Goal: Navigation & Orientation: Find specific page/section

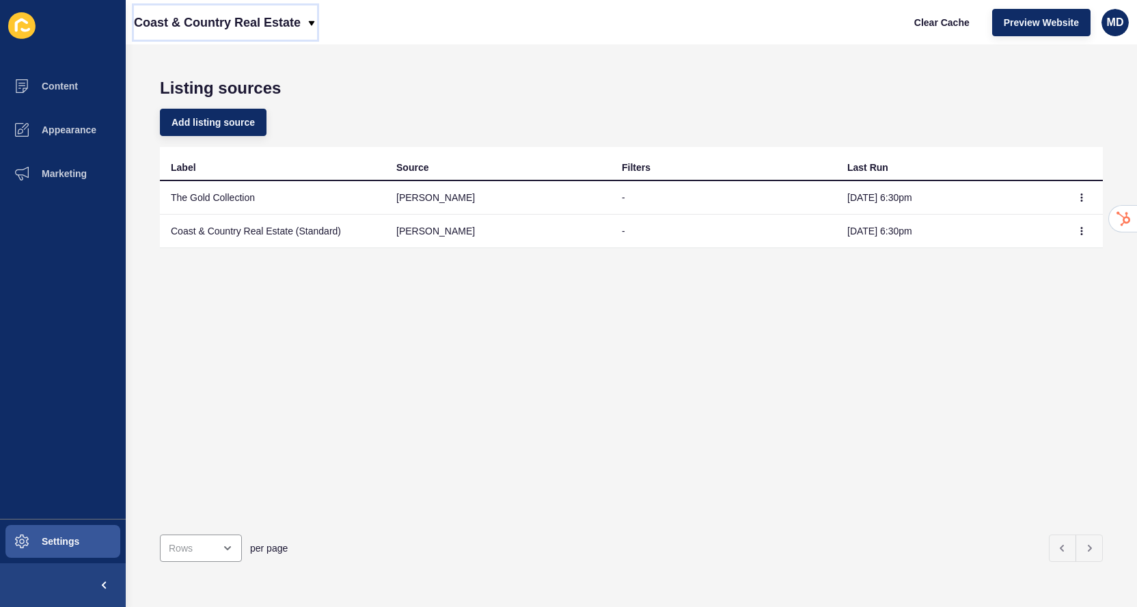
click at [235, 33] on p "Coast & Country Real Estate" at bounding box center [217, 22] width 167 height 34
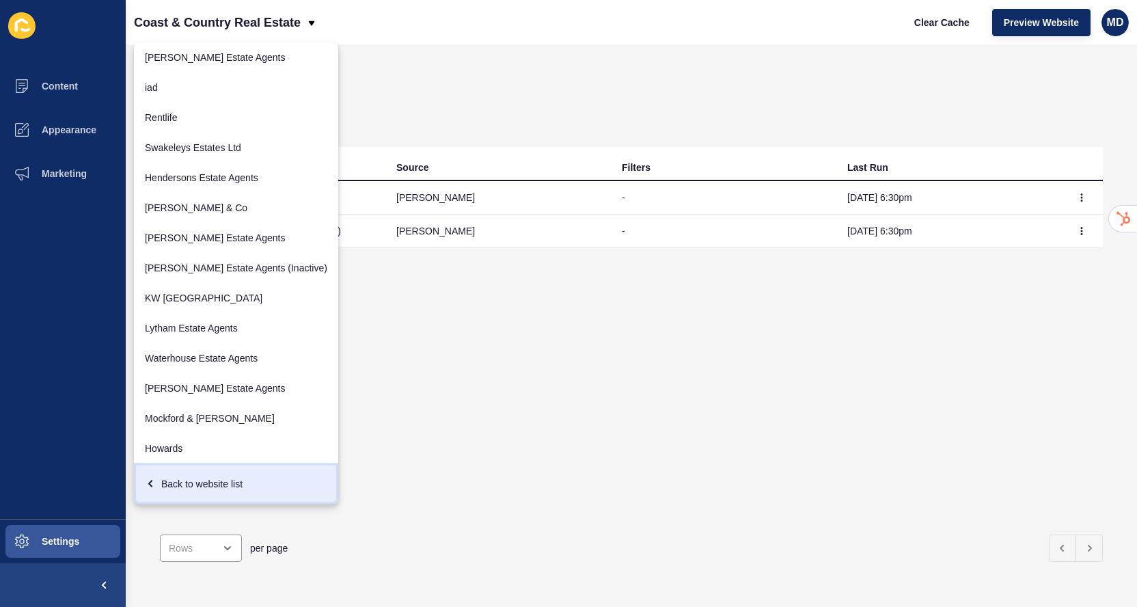
click at [174, 503] on link "Back to website list" at bounding box center [236, 483] width 204 height 41
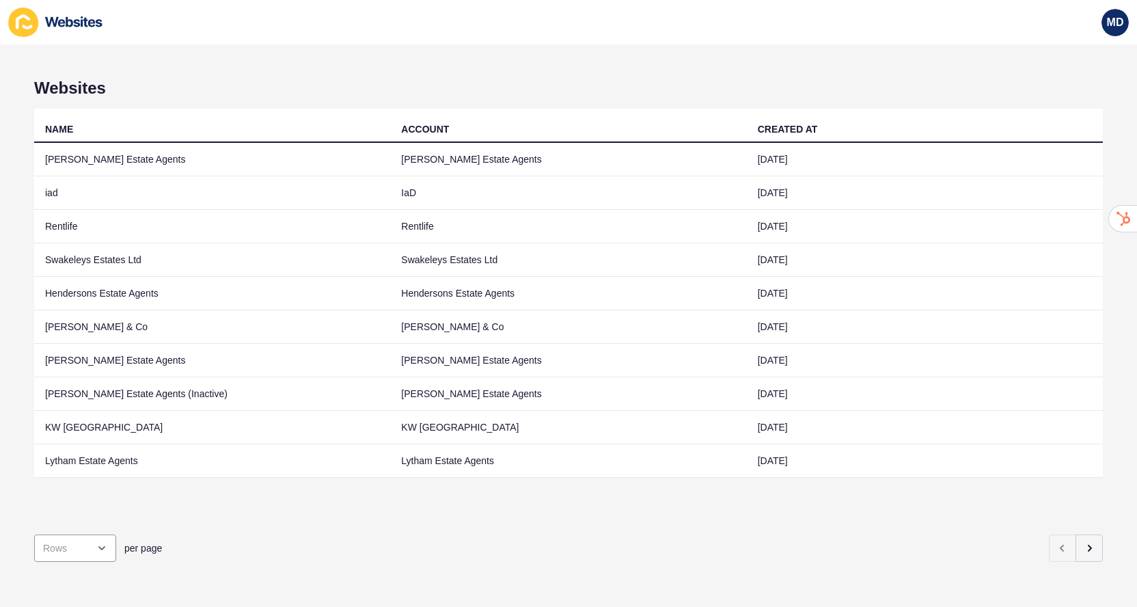
click at [174, 494] on div "NAME ACCOUNT CREATED AT [PERSON_NAME] Estate Agents [PERSON_NAME] Estate Agents…" at bounding box center [568, 316] width 1068 height 415
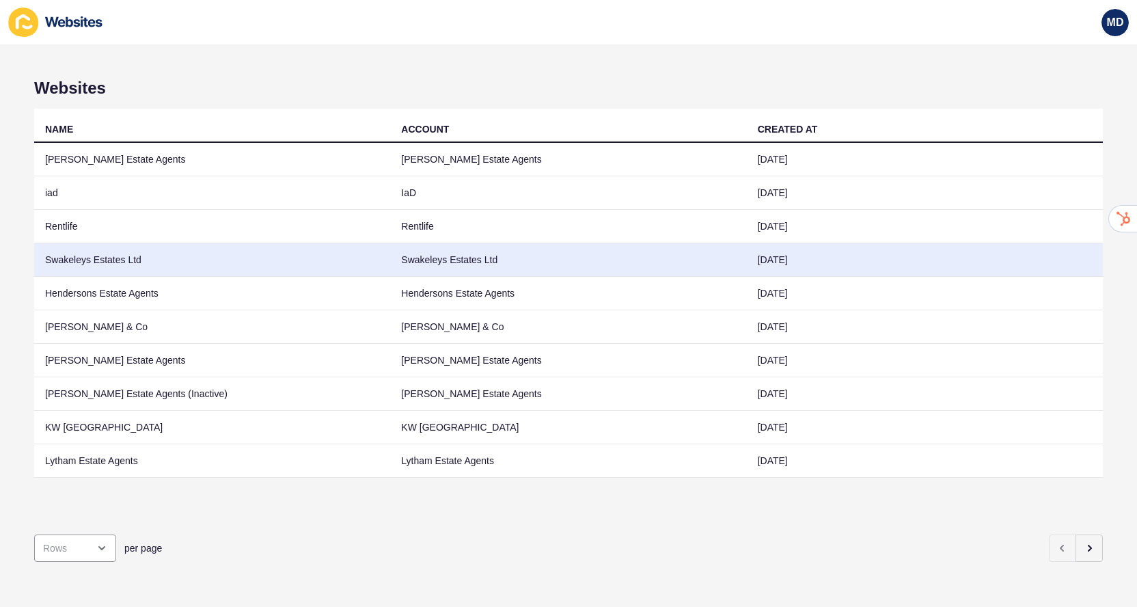
click at [322, 253] on td "Swakeleys Estates Ltd" at bounding box center [212, 259] width 356 height 33
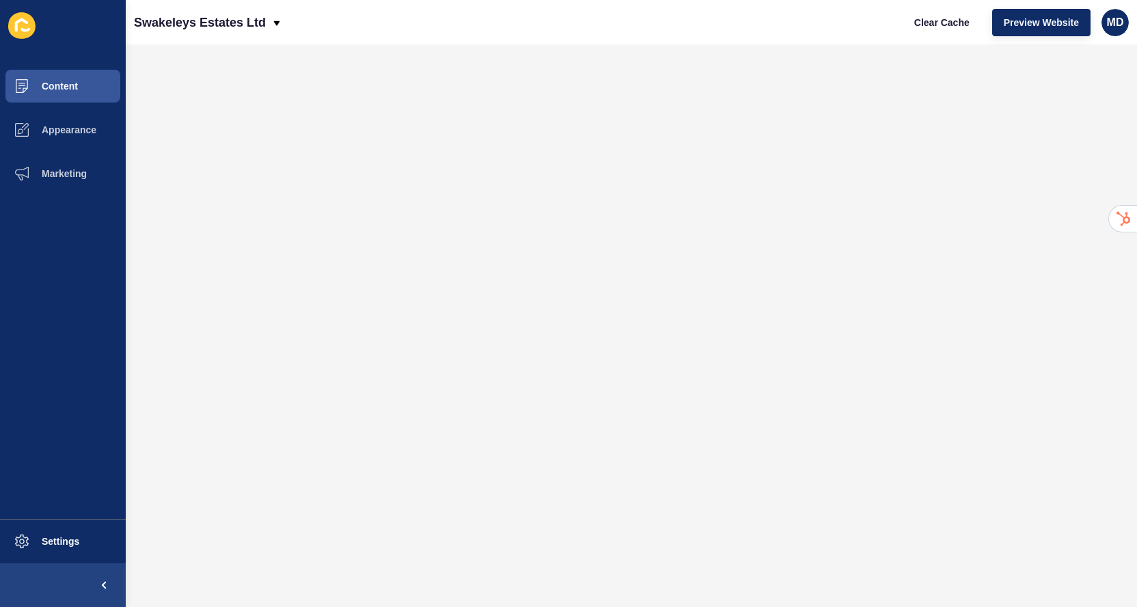
drag, startPoint x: 63, startPoint y: 56, endPoint x: 63, endPoint y: 66, distance: 10.2
click at [63, 56] on div "Content Appearance Marketing Settings" at bounding box center [63, 303] width 126 height 607
click at [62, 87] on span "Content" at bounding box center [38, 86] width 80 height 11
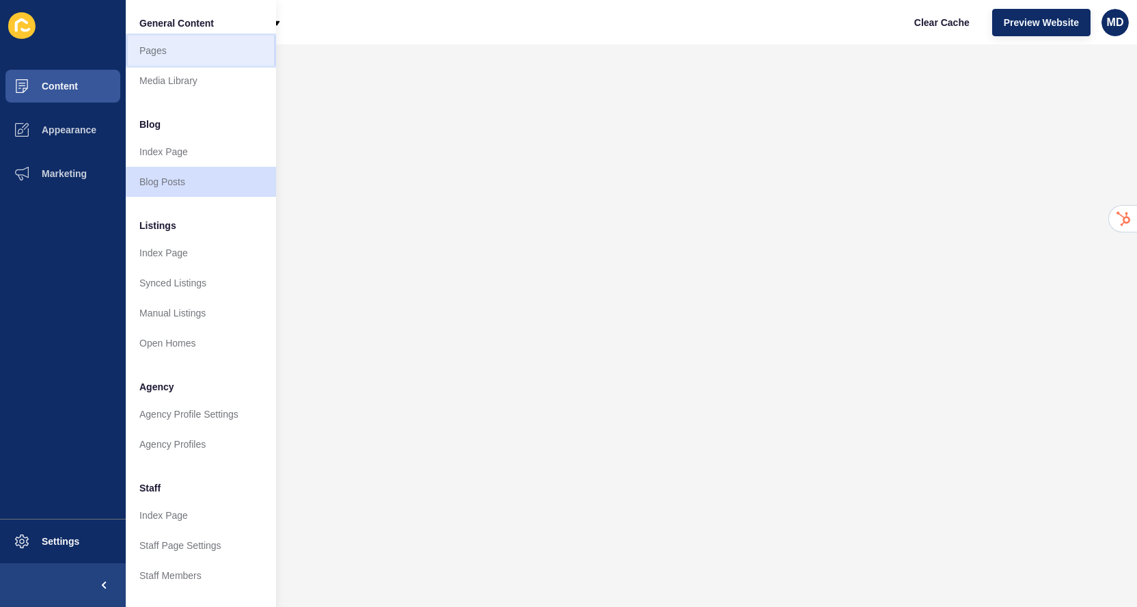
click at [149, 57] on link "Pages" at bounding box center [201, 51] width 150 height 30
